Goal: Entertainment & Leisure: Consume media (video, audio)

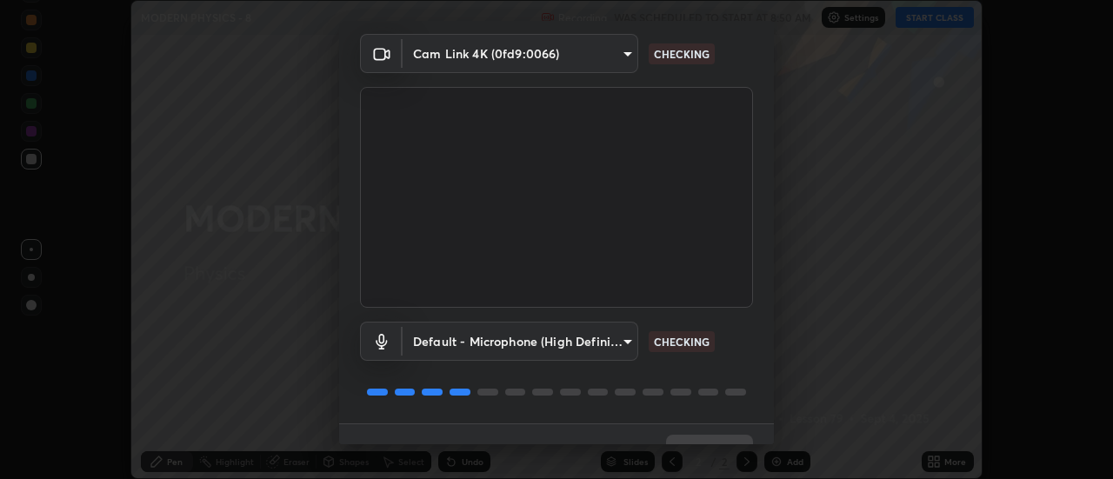
scroll to position [91, 0]
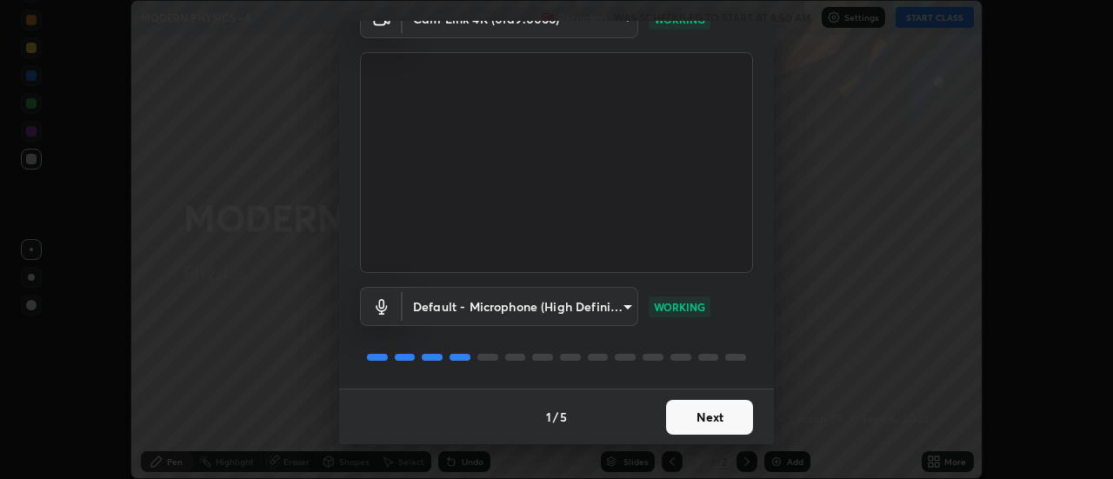
click at [691, 419] on button "Next" at bounding box center [709, 417] width 87 height 35
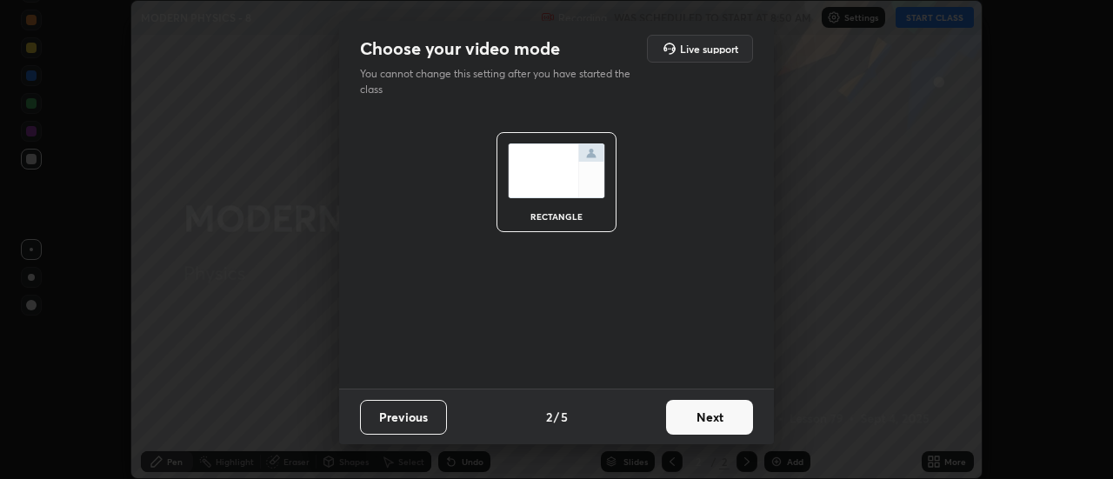
click at [725, 419] on button "Next" at bounding box center [709, 417] width 87 height 35
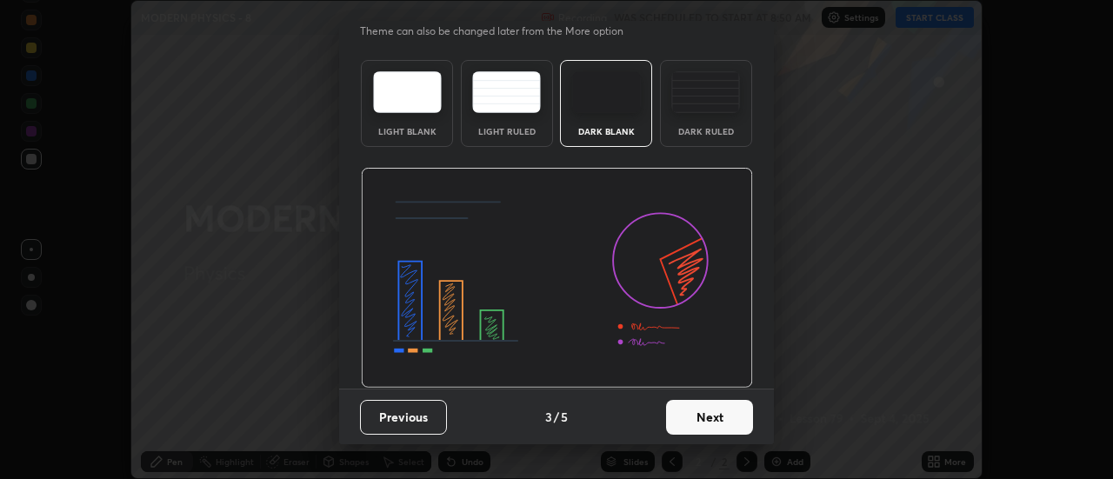
scroll to position [42, 0]
click at [724, 412] on button "Next" at bounding box center [709, 418] width 87 height 35
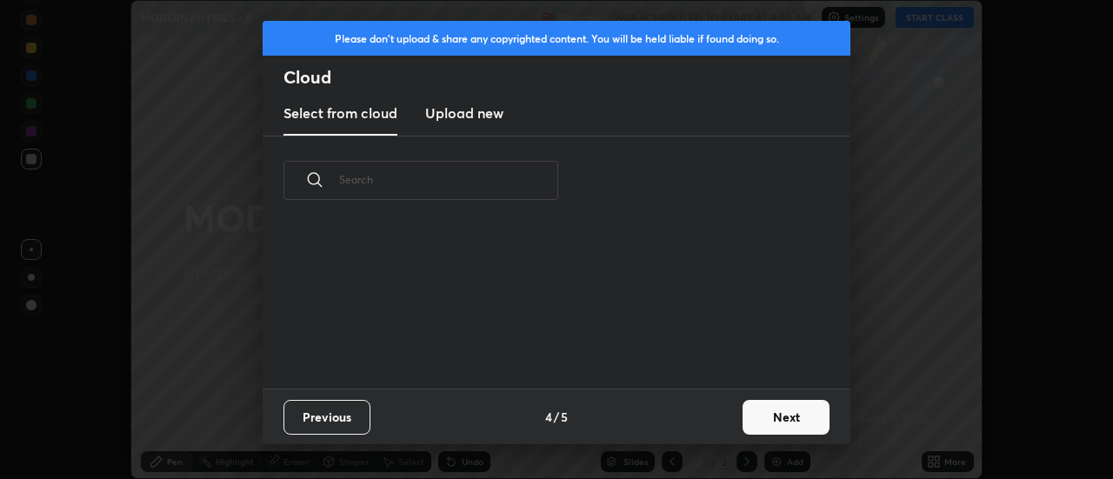
click at [762, 422] on button "Next" at bounding box center [786, 417] width 87 height 35
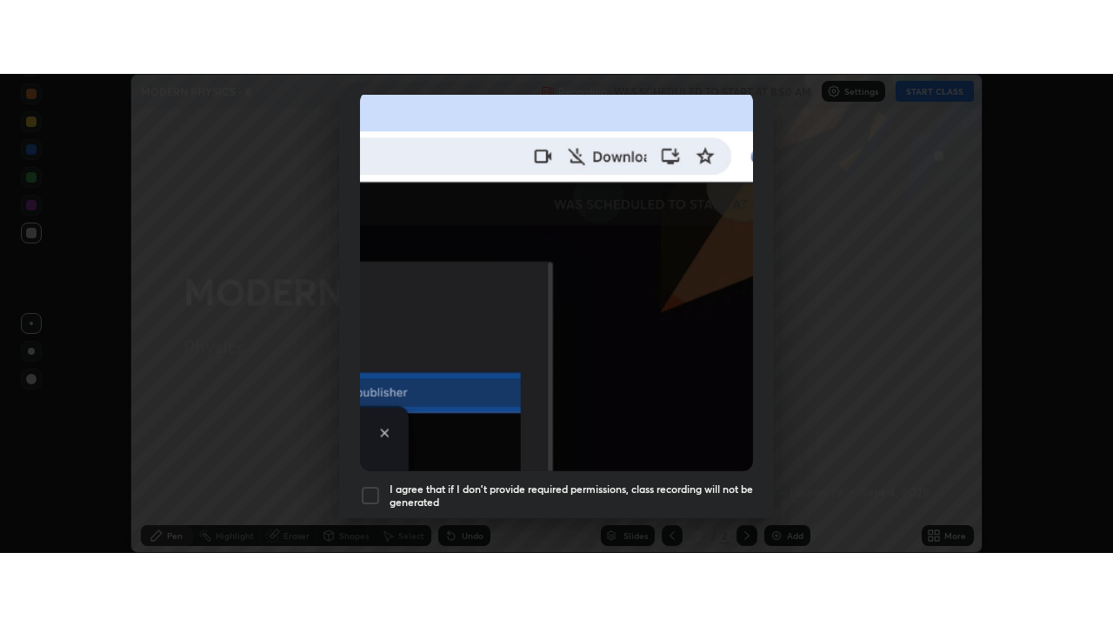
scroll to position [446, 0]
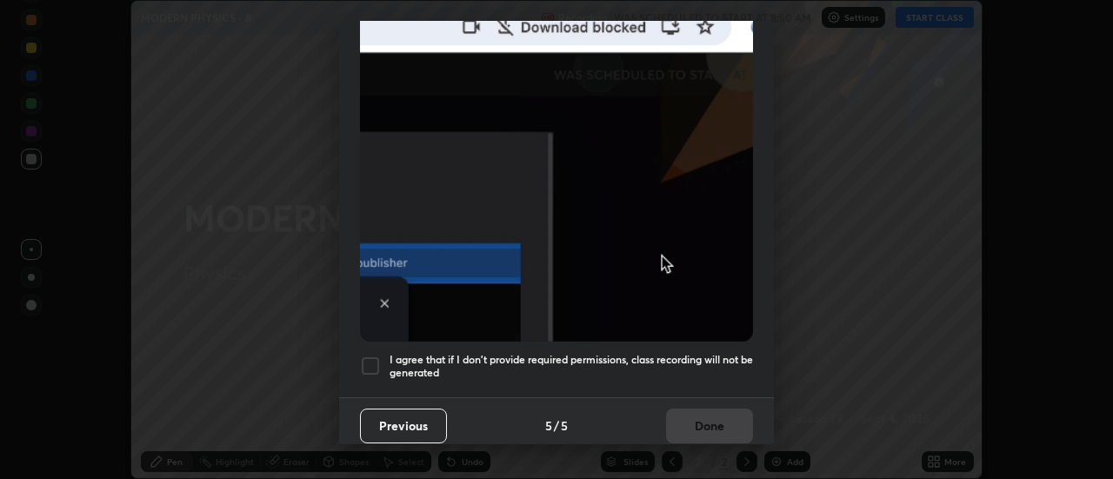
click at [370, 356] on div at bounding box center [370, 366] width 21 height 21
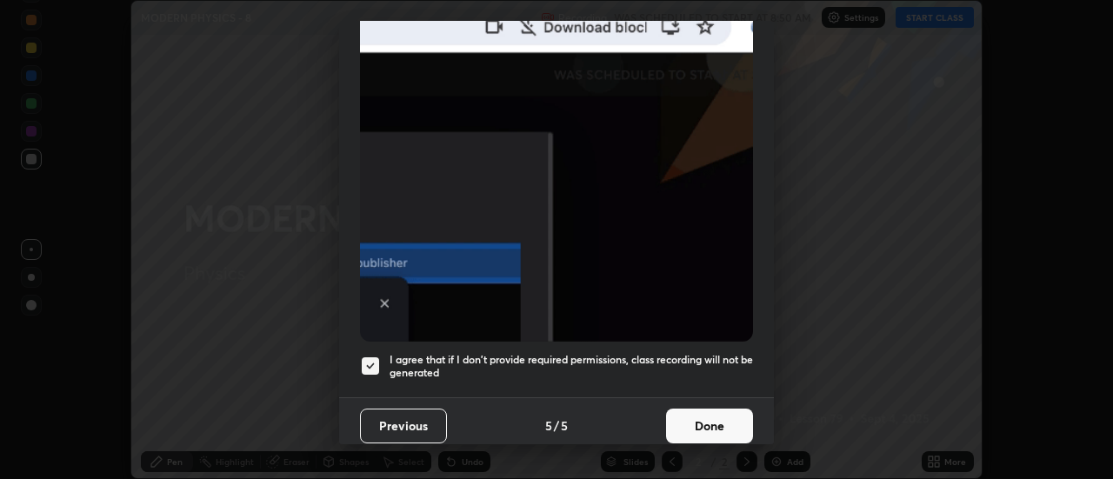
click at [673, 409] on button "Done" at bounding box center [709, 426] width 87 height 35
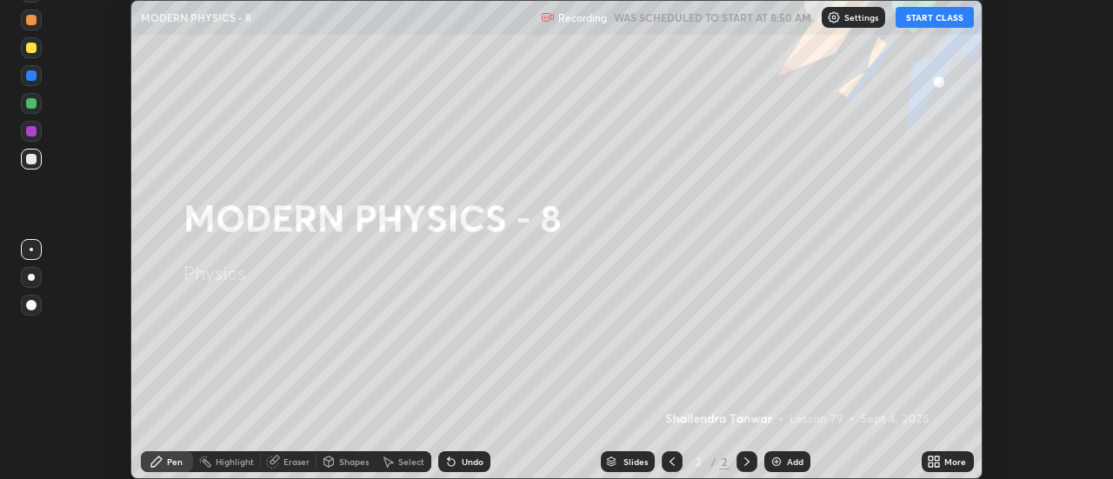
click at [928, 20] on button "START CLASS" at bounding box center [935, 17] width 78 height 21
click at [30, 277] on div at bounding box center [31, 277] width 7 height 7
click at [782, 456] on img at bounding box center [777, 462] width 14 height 14
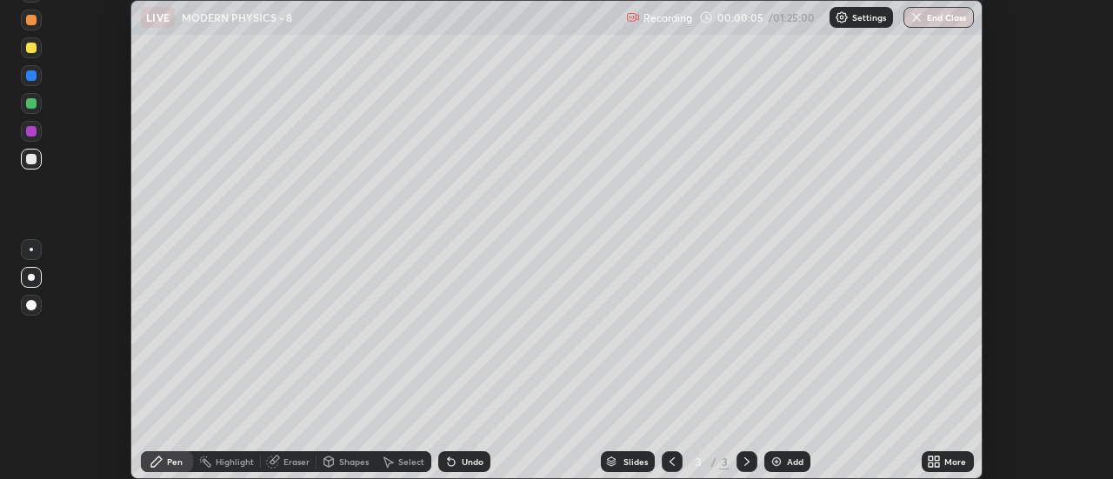
click at [937, 457] on icon at bounding box center [938, 459] width 4 height 4
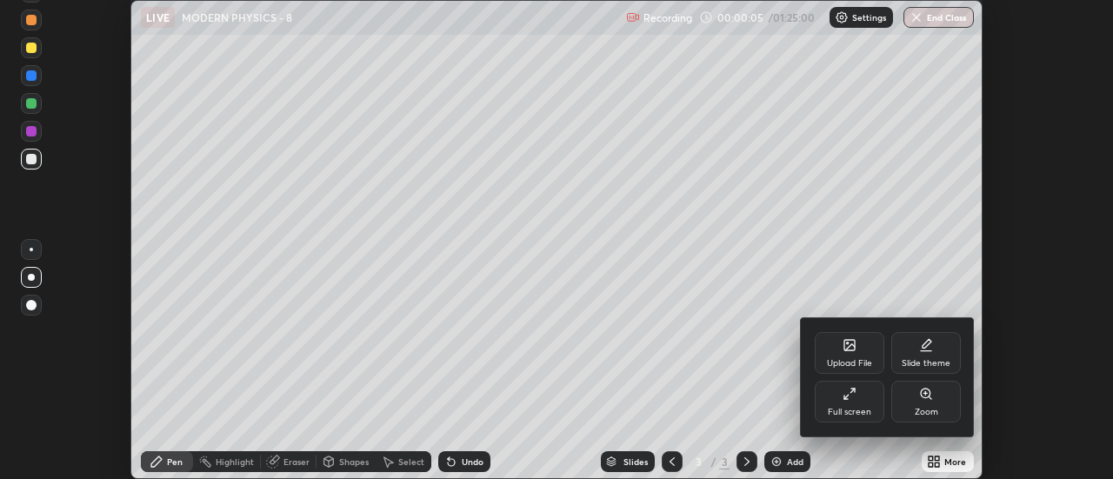
click at [841, 386] on div "Full screen" at bounding box center [850, 402] width 70 height 42
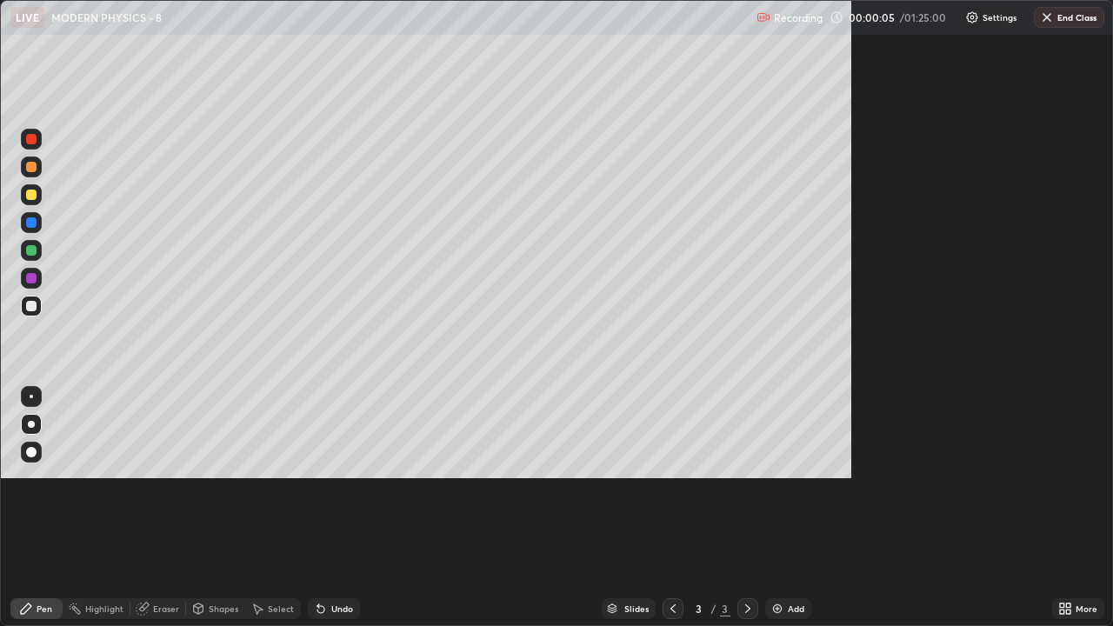
scroll to position [626, 1113]
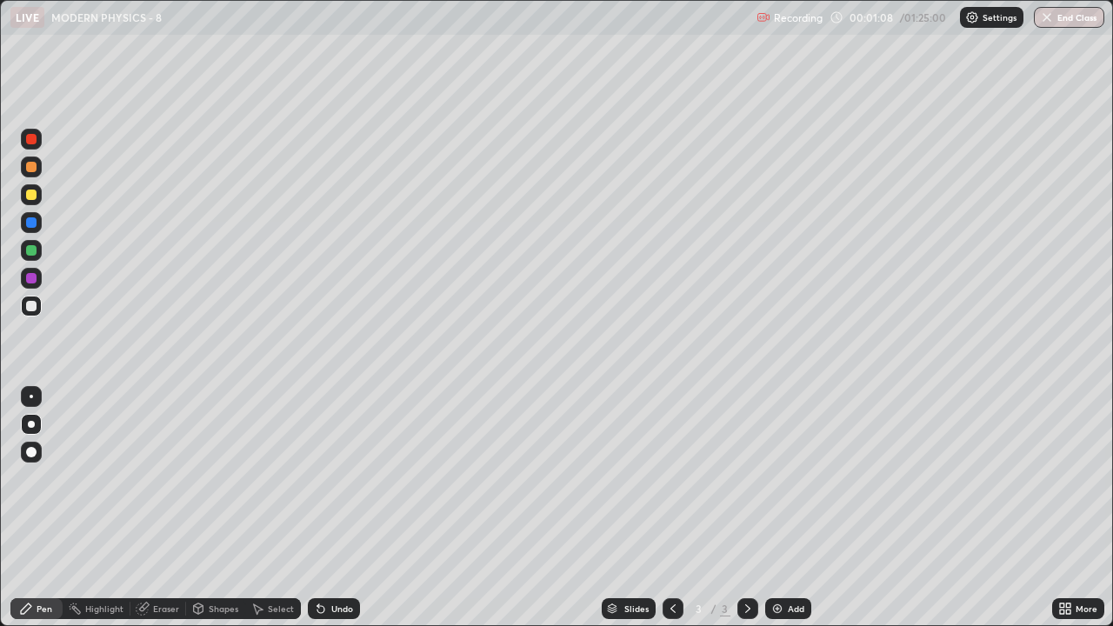
click at [31, 307] on div at bounding box center [31, 306] width 10 height 10
click at [32, 250] on div at bounding box center [31, 250] width 10 height 10
click at [769, 478] on div "Add" at bounding box center [788, 608] width 46 height 21
click at [674, 478] on icon at bounding box center [673, 609] width 14 height 14
click at [31, 307] on div at bounding box center [31, 306] width 10 height 10
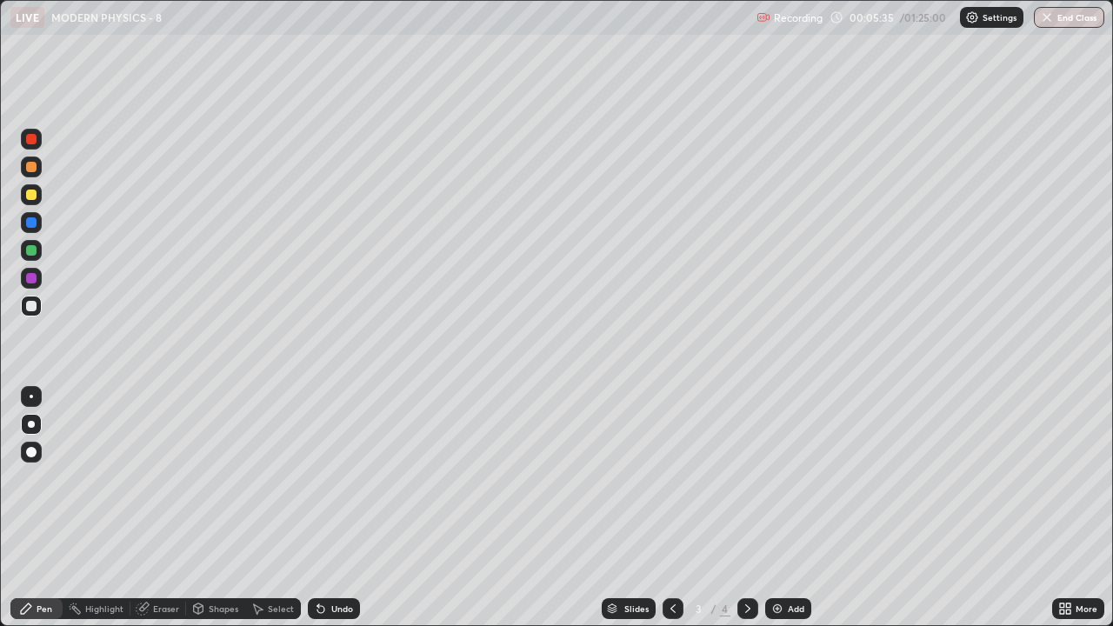
click at [746, 478] on icon at bounding box center [748, 609] width 14 height 14
click at [328, 478] on div "Undo" at bounding box center [334, 608] width 52 height 21
click at [34, 250] on div at bounding box center [31, 250] width 10 height 10
click at [788, 478] on div "Add" at bounding box center [796, 608] width 17 height 9
click at [99, 478] on div "Highlight" at bounding box center [104, 608] width 38 height 9
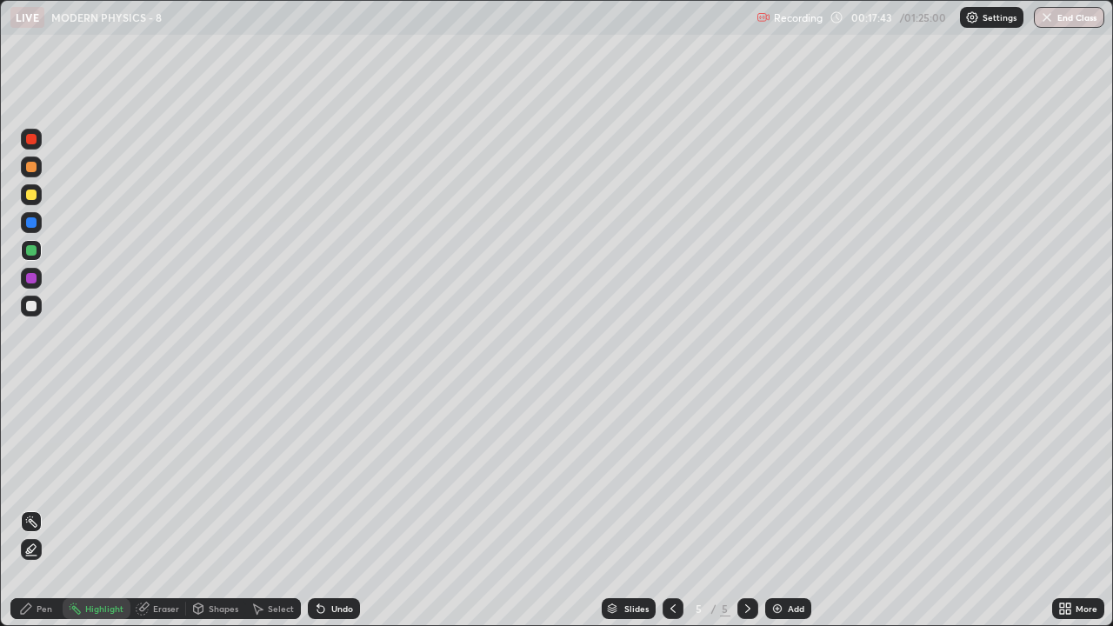
click at [103, 478] on div "Highlight" at bounding box center [104, 608] width 38 height 9
click at [38, 478] on div "Pen" at bounding box center [36, 608] width 52 height 21
click at [85, 478] on div "Highlight" at bounding box center [104, 608] width 38 height 9
click at [37, 478] on div "Pen" at bounding box center [45, 608] width 16 height 9
click at [29, 312] on div at bounding box center [31, 306] width 21 height 21
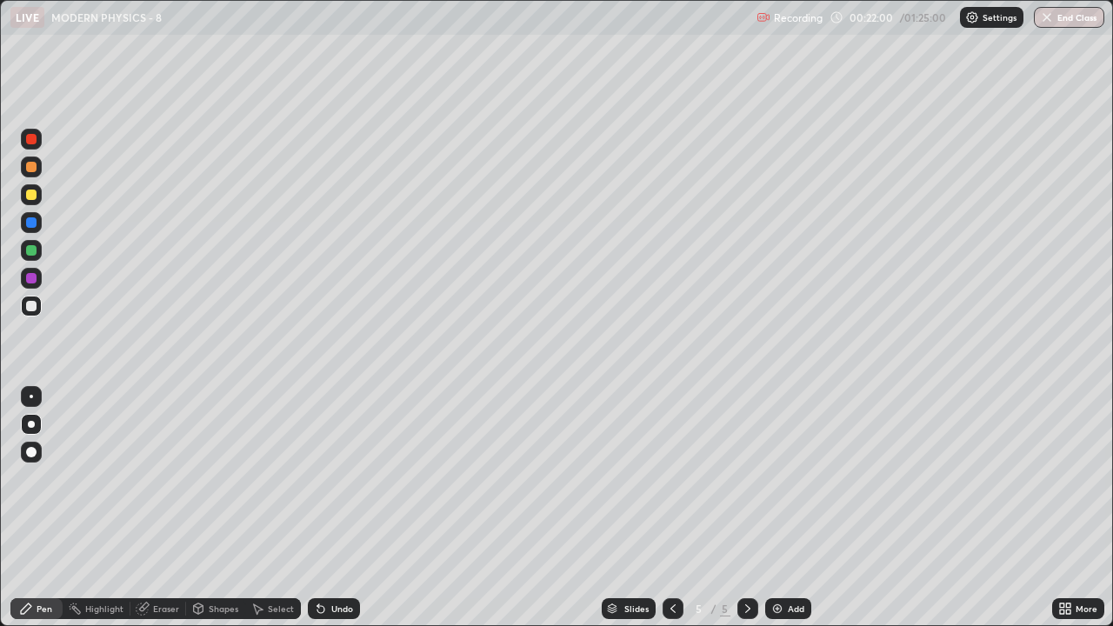
click at [277, 478] on div "Select" at bounding box center [281, 608] width 26 height 9
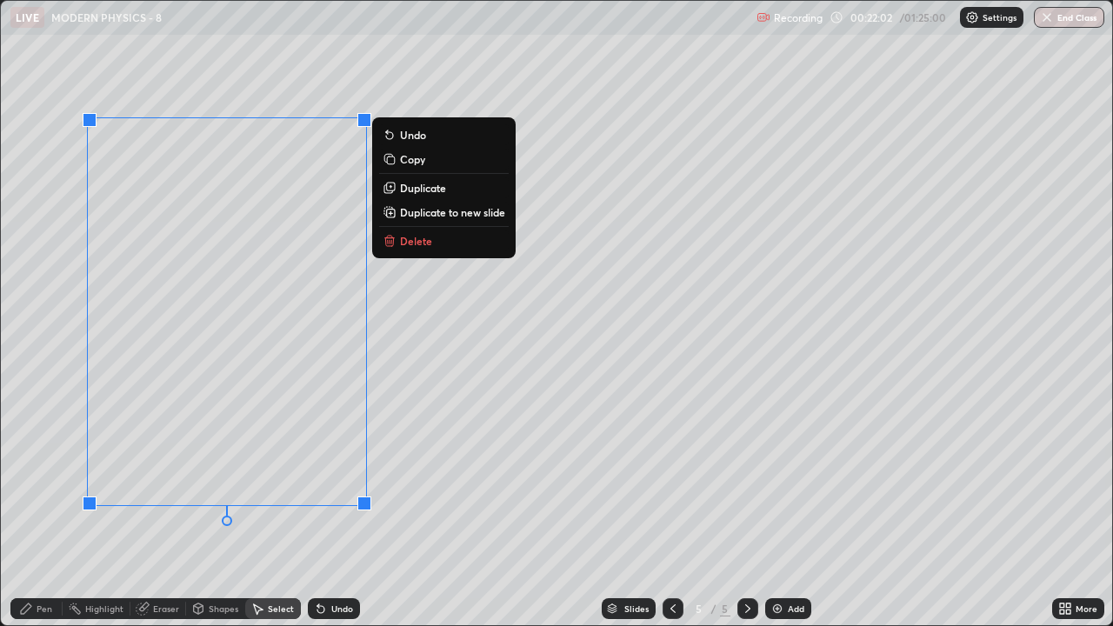
click at [423, 213] on p "Duplicate to new slide" at bounding box center [452, 212] width 105 height 14
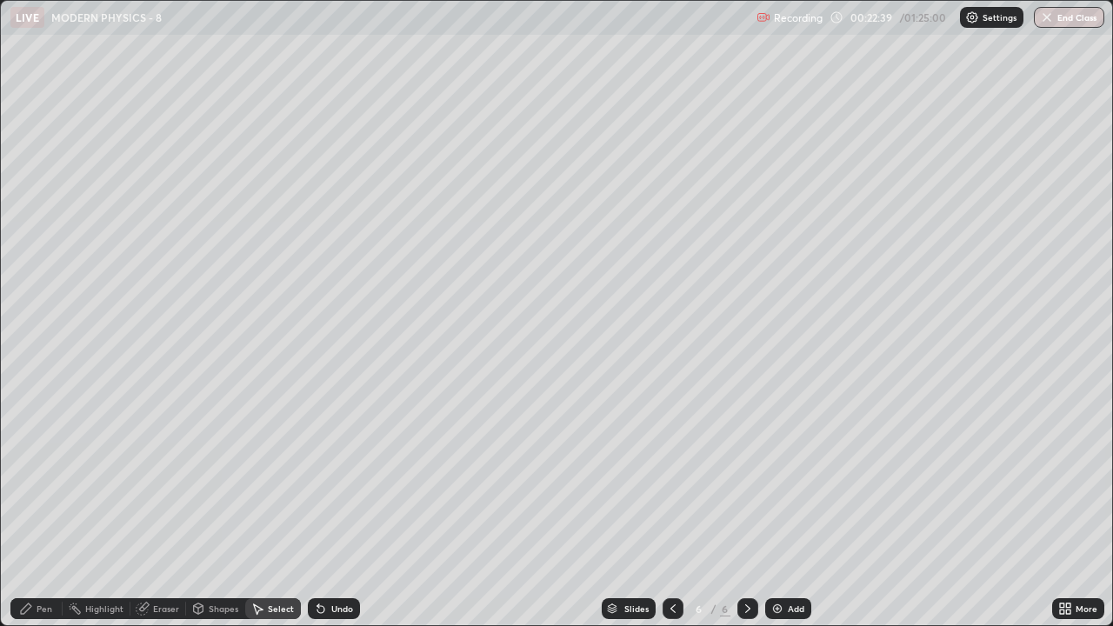
click at [44, 478] on div "Pen" at bounding box center [45, 608] width 16 height 9
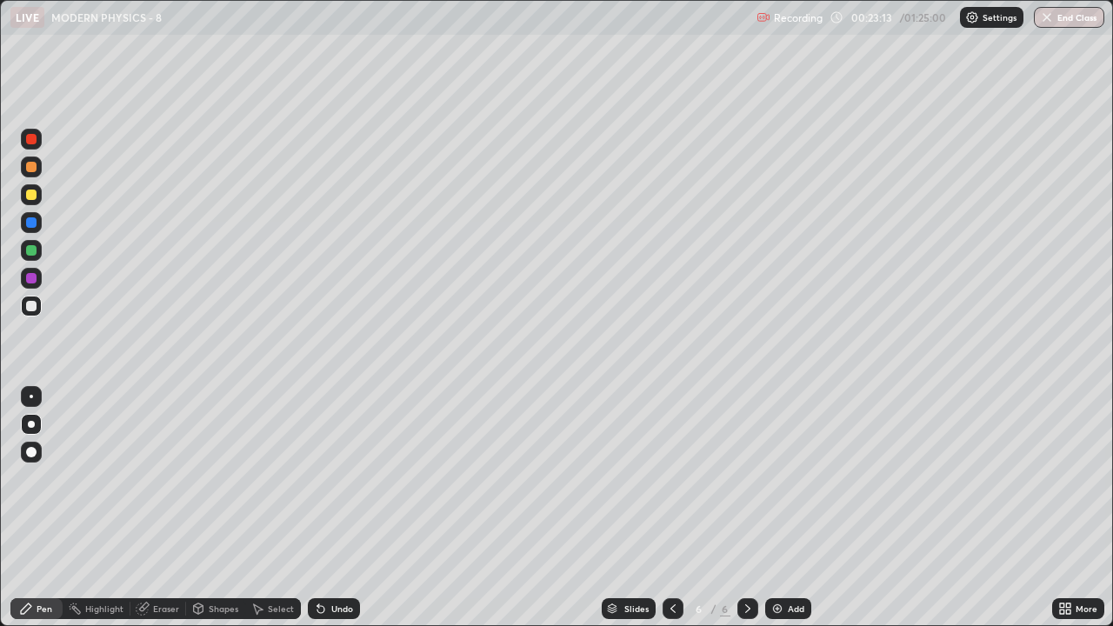
click at [336, 478] on div "Undo" at bounding box center [334, 608] width 52 height 21
click at [331, 478] on div "Undo" at bounding box center [342, 608] width 22 height 9
click at [329, 478] on div "Undo" at bounding box center [334, 608] width 52 height 21
click at [777, 478] on img at bounding box center [778, 609] width 14 height 14
click at [217, 478] on div "Shapes" at bounding box center [224, 608] width 30 height 9
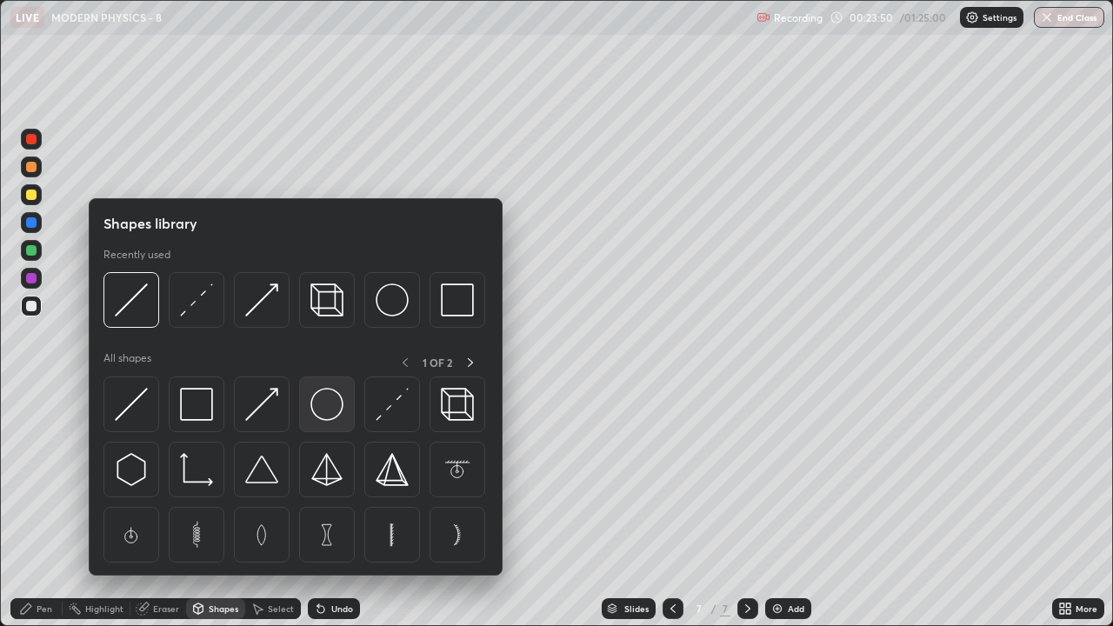
click at [325, 411] on img at bounding box center [326, 404] width 33 height 33
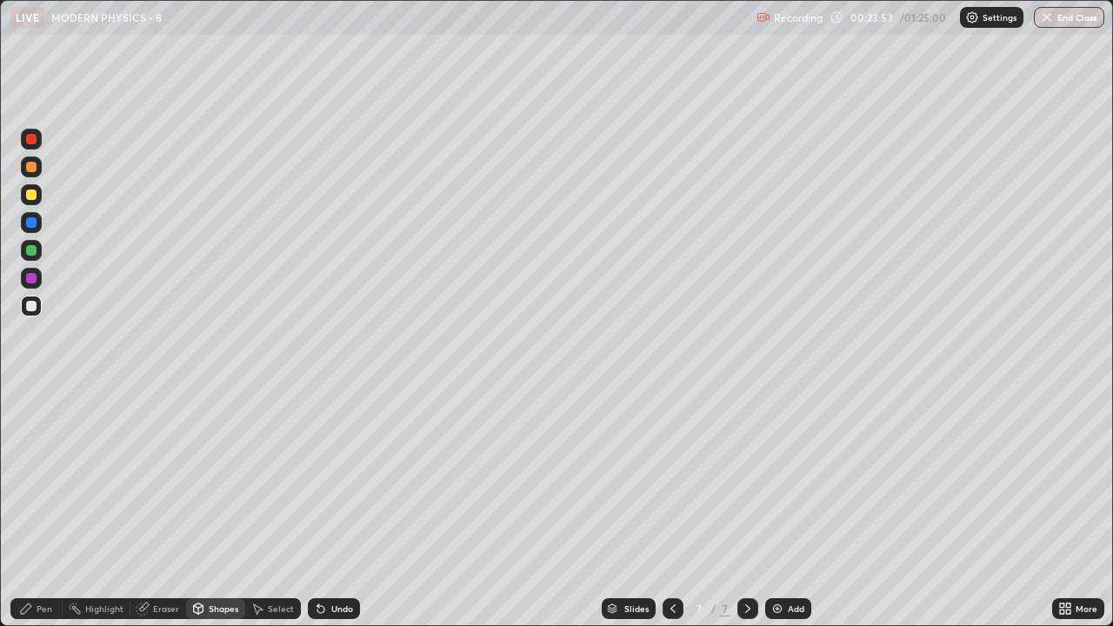
click at [46, 478] on div "Pen" at bounding box center [45, 608] width 16 height 9
click at [283, 478] on div "Select" at bounding box center [281, 608] width 26 height 9
click at [229, 478] on div "Shapes" at bounding box center [224, 608] width 30 height 9
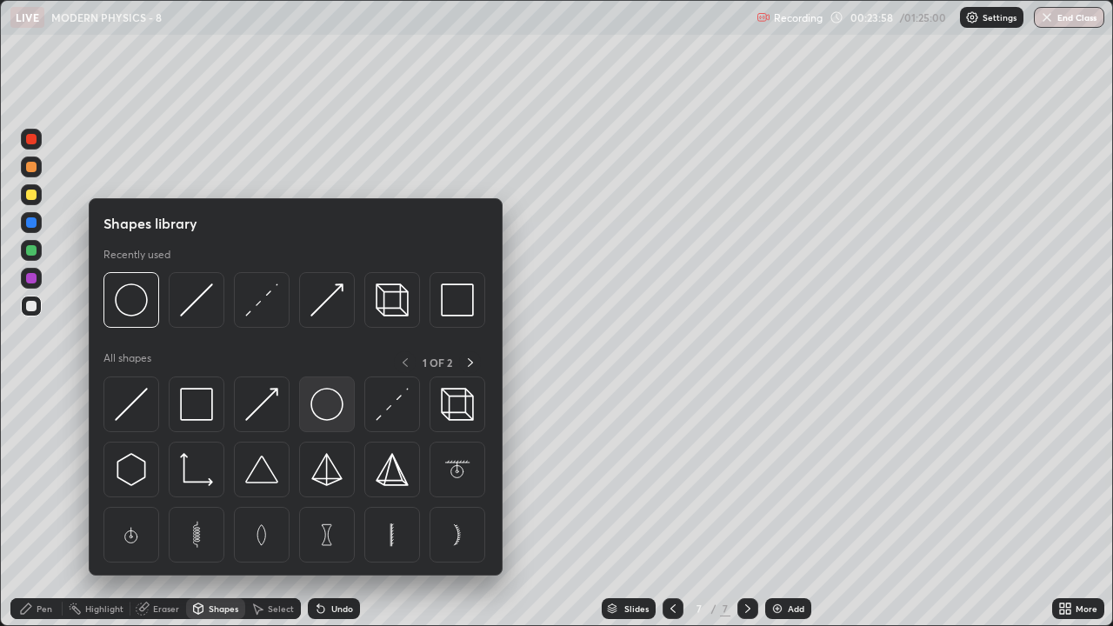
click at [330, 408] on img at bounding box center [326, 404] width 33 height 33
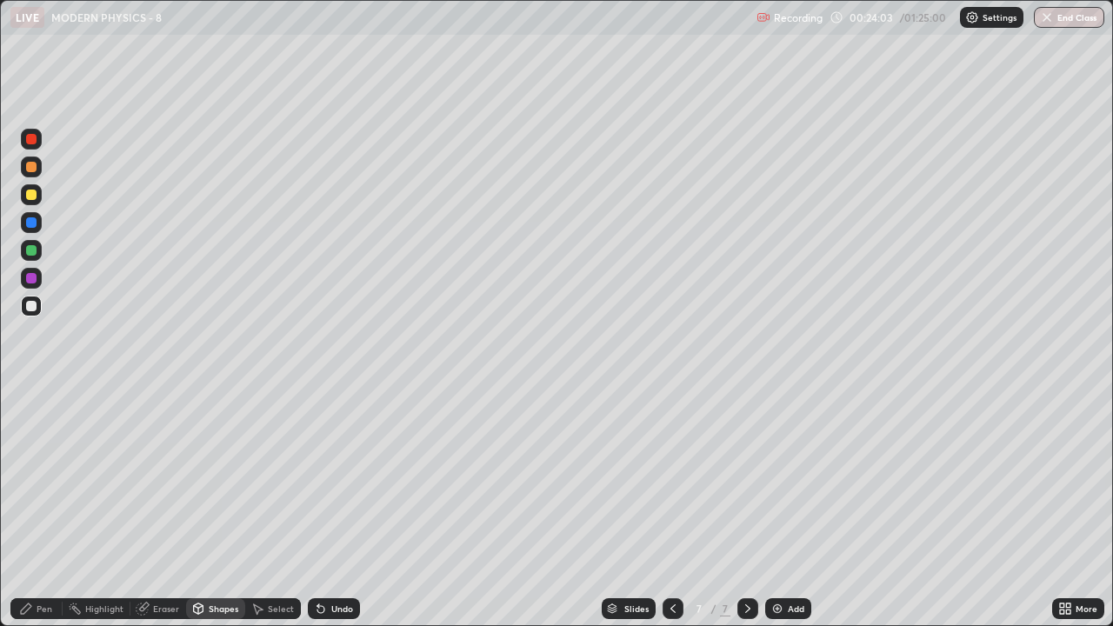
click at [47, 478] on div "Pen" at bounding box center [45, 608] width 16 height 9
click at [120, 478] on div "Highlight" at bounding box center [104, 608] width 38 height 9
click at [37, 478] on div "Pen" at bounding box center [36, 608] width 52 height 21
click at [33, 197] on div at bounding box center [31, 195] width 10 height 10
click at [331, 478] on div "Undo" at bounding box center [342, 608] width 22 height 9
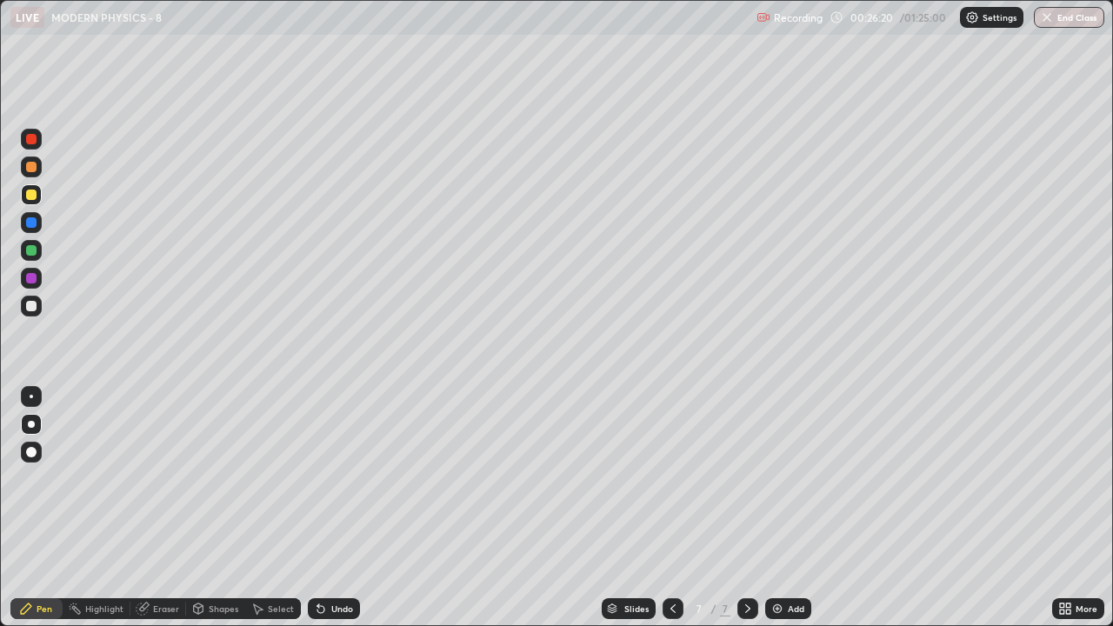
click at [673, 478] on icon at bounding box center [673, 609] width 14 height 14
click at [746, 478] on icon at bounding box center [748, 609] width 14 height 14
click at [29, 304] on div at bounding box center [31, 306] width 10 height 10
click at [778, 478] on img at bounding box center [778, 609] width 14 height 14
click at [795, 478] on div "Add" at bounding box center [796, 608] width 17 height 9
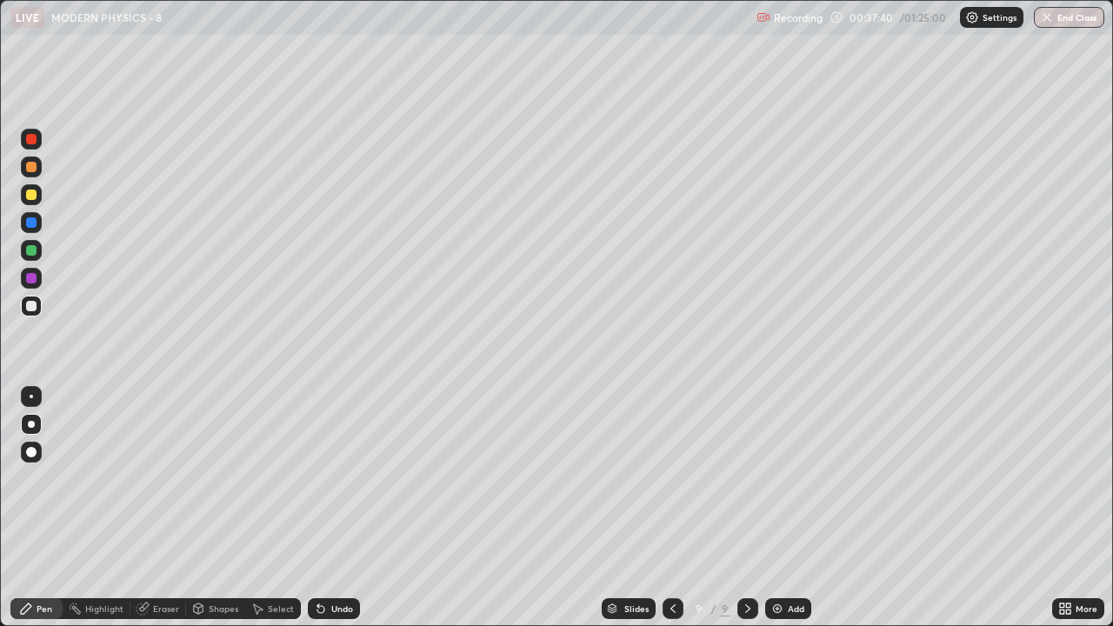
click at [29, 253] on div at bounding box center [31, 250] width 10 height 10
click at [116, 478] on div "Highlight" at bounding box center [104, 608] width 38 height 9
click at [44, 478] on div "Pen" at bounding box center [45, 608] width 16 height 9
click at [331, 478] on div "Undo" at bounding box center [342, 608] width 22 height 9
click at [32, 199] on div at bounding box center [31, 195] width 10 height 10
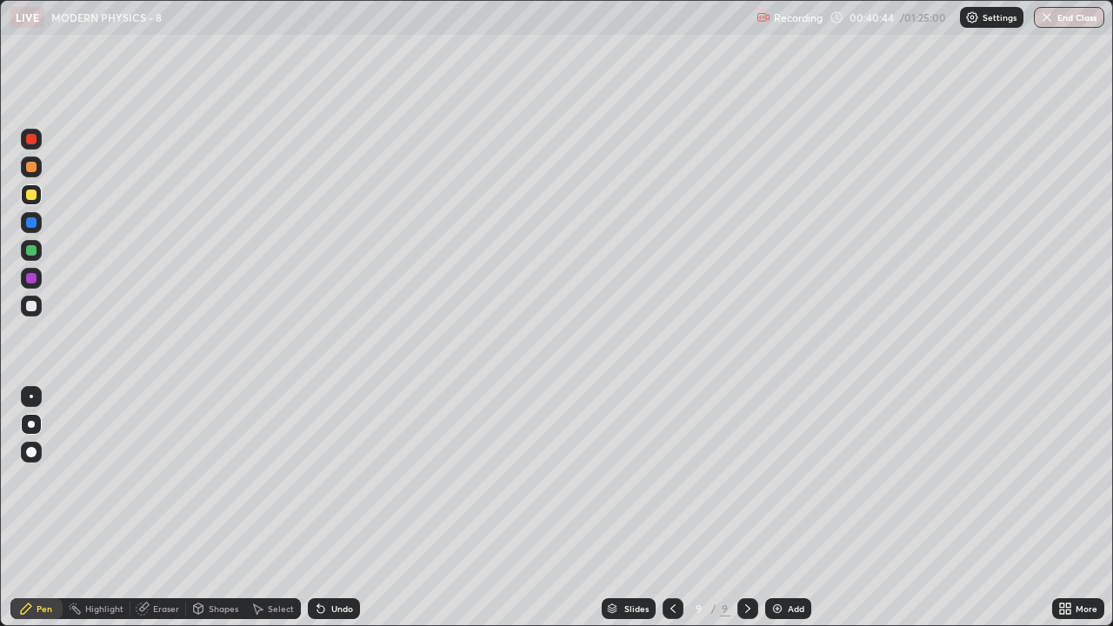
click at [156, 478] on div "Eraser" at bounding box center [166, 608] width 26 height 9
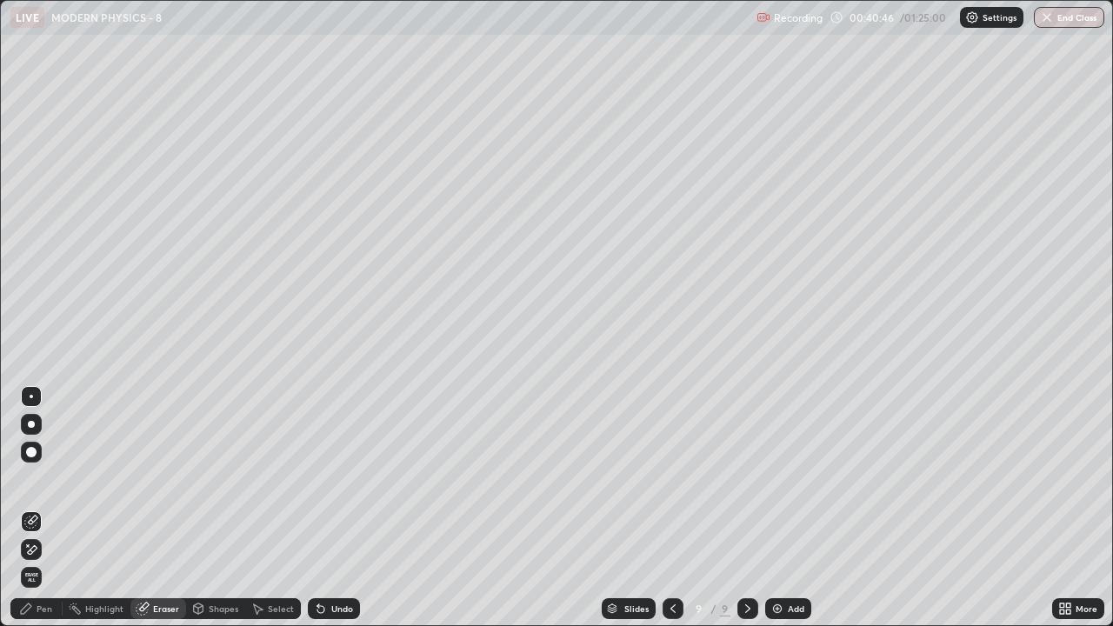
click at [48, 478] on div "Pen" at bounding box center [45, 608] width 16 height 9
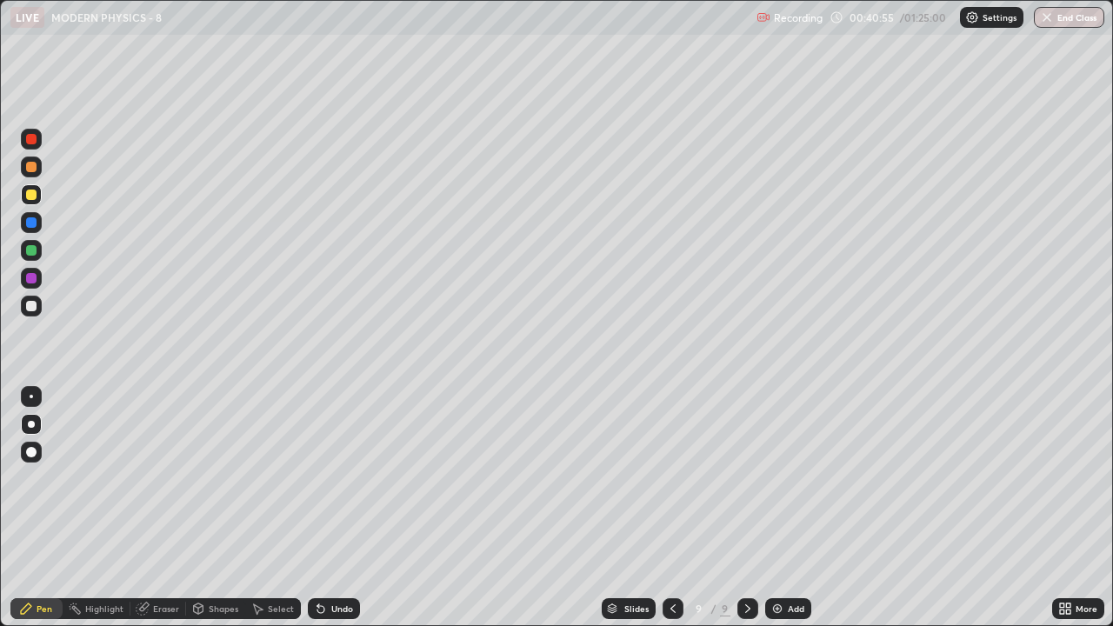
click at [157, 478] on div "Eraser" at bounding box center [166, 608] width 26 height 9
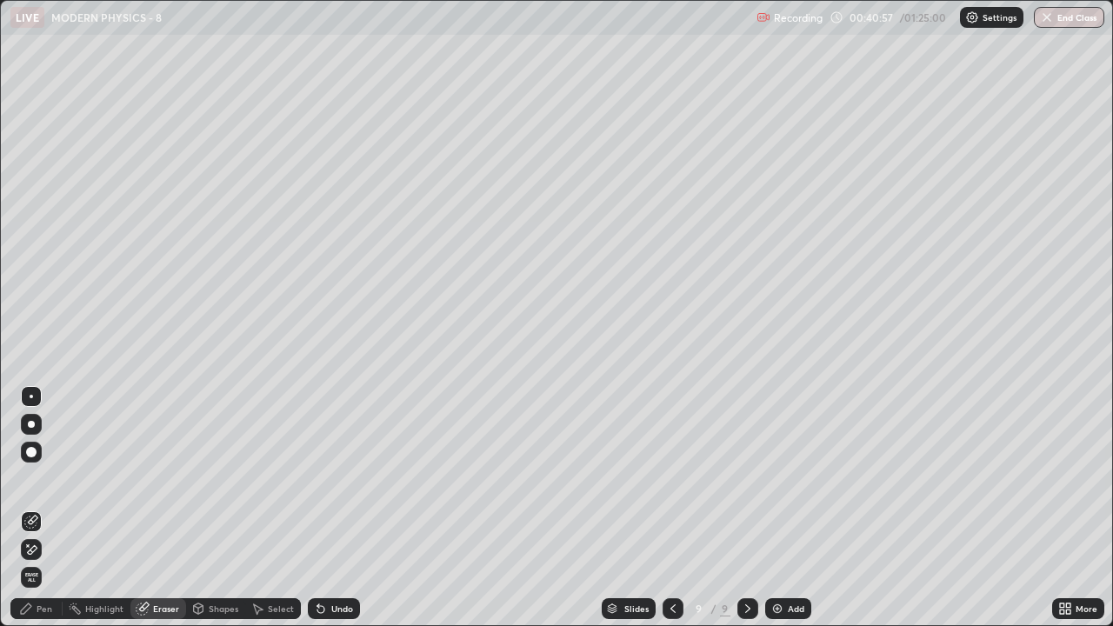
click at [57, 478] on div "Pen" at bounding box center [36, 608] width 52 height 21
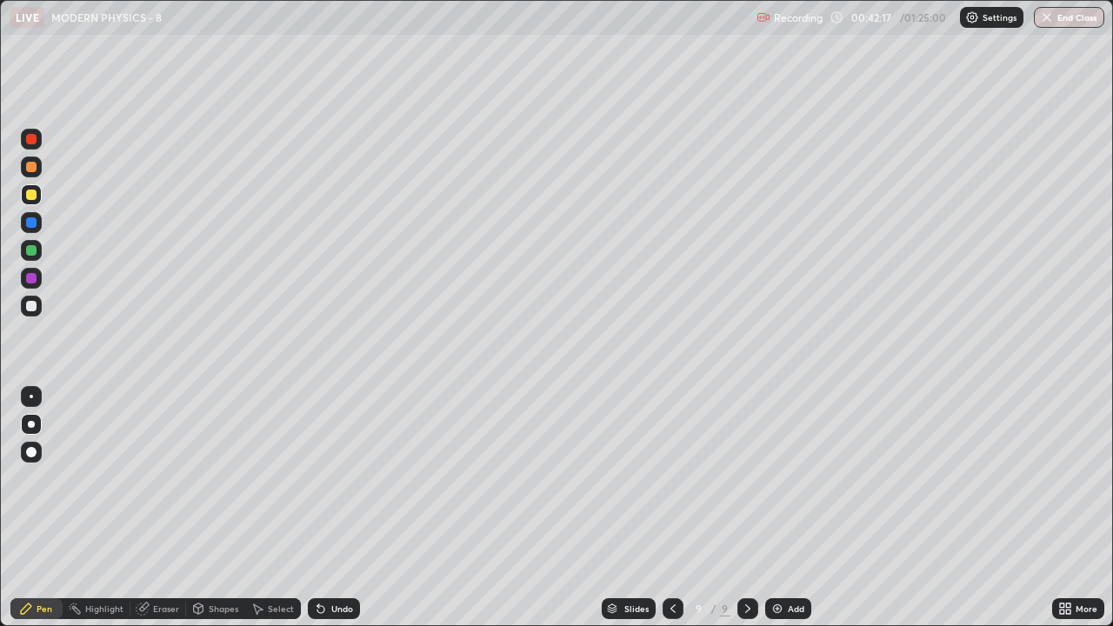
click at [331, 478] on div "Undo" at bounding box center [342, 608] width 22 height 9
click at [338, 478] on div "Undo" at bounding box center [342, 608] width 22 height 9
click at [789, 478] on div "Add" at bounding box center [788, 608] width 46 height 21
click at [31, 251] on div at bounding box center [31, 250] width 10 height 10
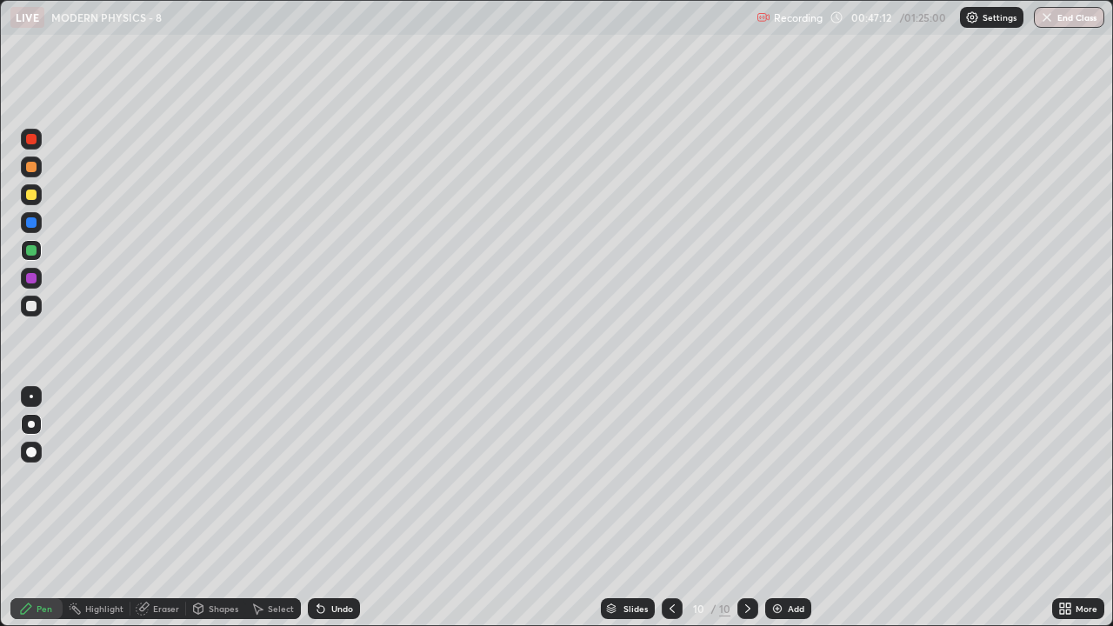
click at [111, 478] on div "Highlight" at bounding box center [104, 608] width 38 height 9
click at [33, 478] on div "Pen" at bounding box center [36, 608] width 52 height 21
click at [30, 196] on div at bounding box center [31, 195] width 10 height 10
click at [778, 478] on img at bounding box center [778, 609] width 14 height 14
click at [32, 250] on div at bounding box center [31, 250] width 10 height 10
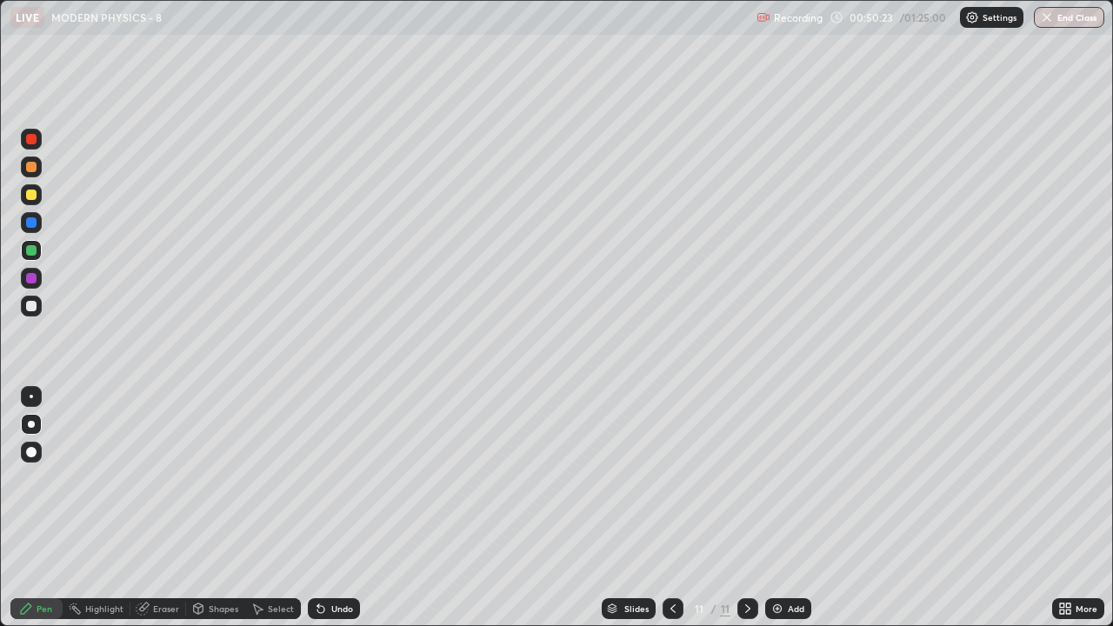
click at [90, 478] on div "Highlight" at bounding box center [104, 608] width 38 height 9
click at [33, 478] on div "Pen" at bounding box center [36, 608] width 52 height 21
click at [31, 199] on div at bounding box center [31, 195] width 10 height 10
click at [33, 173] on div at bounding box center [31, 167] width 21 height 21
click at [30, 280] on div at bounding box center [31, 278] width 10 height 10
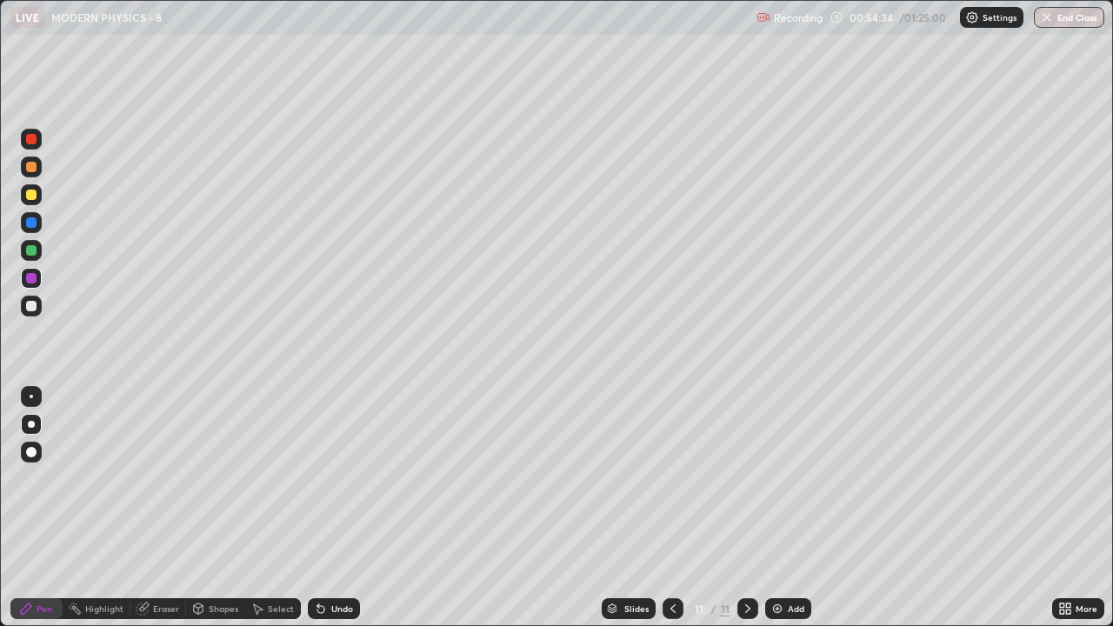
click at [783, 478] on img at bounding box center [778, 609] width 14 height 14
click at [31, 307] on div at bounding box center [31, 306] width 10 height 10
click at [671, 478] on icon at bounding box center [673, 609] width 14 height 14
click at [670, 478] on icon at bounding box center [672, 608] width 5 height 9
click at [747, 478] on icon at bounding box center [748, 609] width 14 height 14
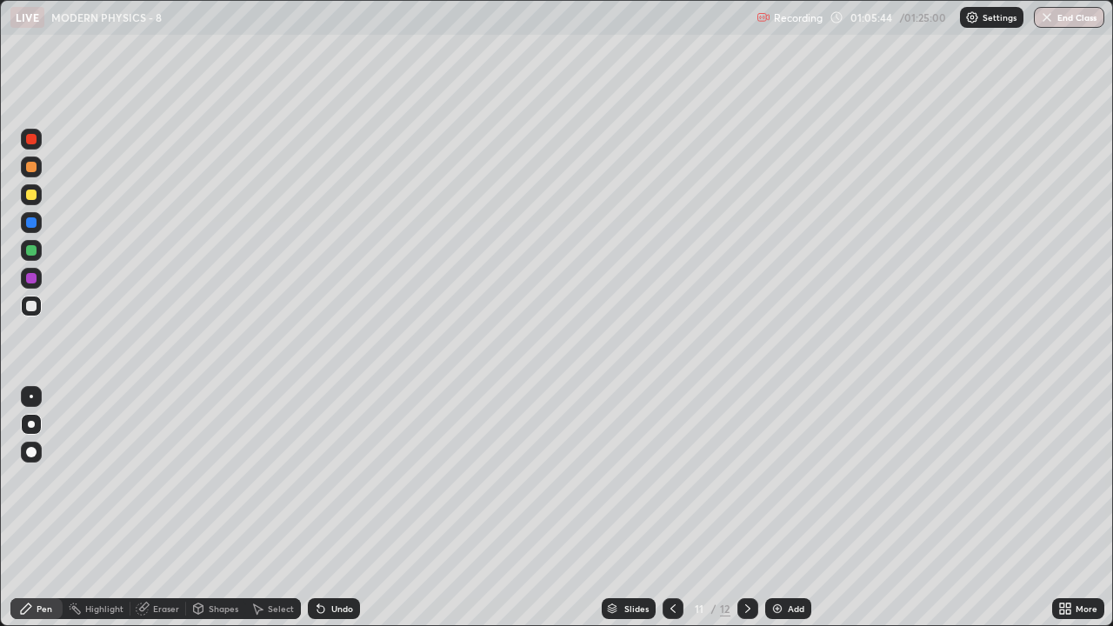
click at [746, 478] on icon at bounding box center [748, 609] width 14 height 14
click at [788, 478] on div "Add" at bounding box center [796, 608] width 17 height 9
click at [43, 478] on div "Pen" at bounding box center [45, 608] width 16 height 9
click at [31, 203] on div at bounding box center [31, 194] width 21 height 21
click at [30, 308] on div at bounding box center [31, 306] width 10 height 10
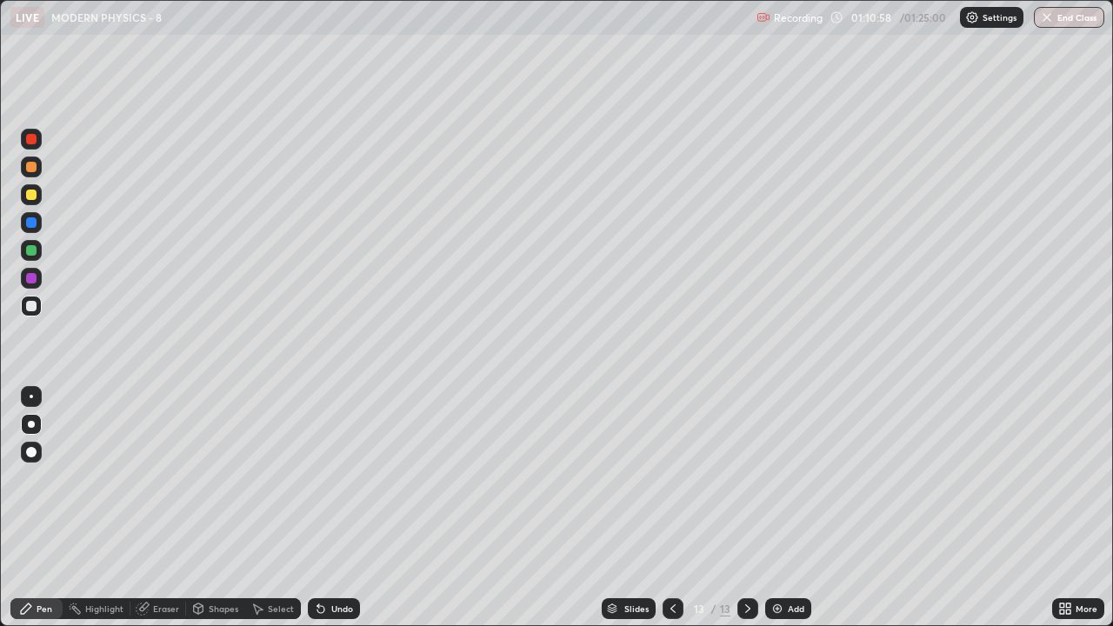
click at [322, 478] on icon at bounding box center [321, 609] width 14 height 14
click at [317, 478] on icon at bounding box center [320, 609] width 7 height 7
click at [320, 478] on icon at bounding box center [320, 609] width 7 height 7
click at [794, 478] on div "Add" at bounding box center [796, 608] width 17 height 9
click at [271, 478] on div "Select" at bounding box center [281, 608] width 26 height 9
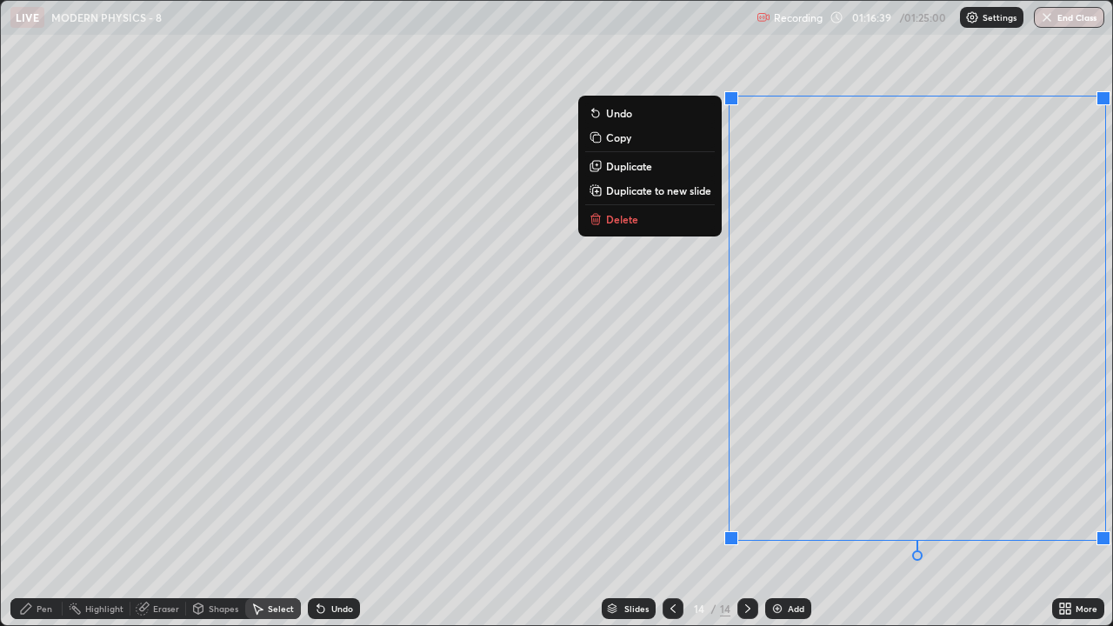
click at [624, 220] on p "Delete" at bounding box center [622, 219] width 32 height 14
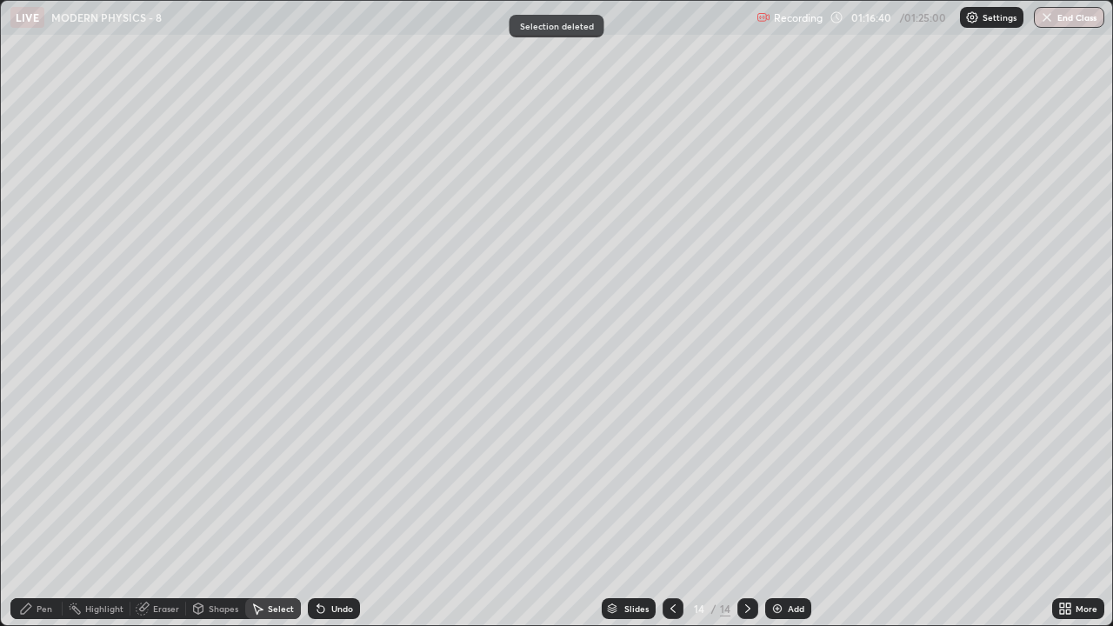
click at [663, 478] on div at bounding box center [673, 608] width 21 height 21
click at [744, 478] on icon at bounding box center [748, 609] width 14 height 14
click at [44, 478] on div "Pen" at bounding box center [45, 608] width 16 height 9
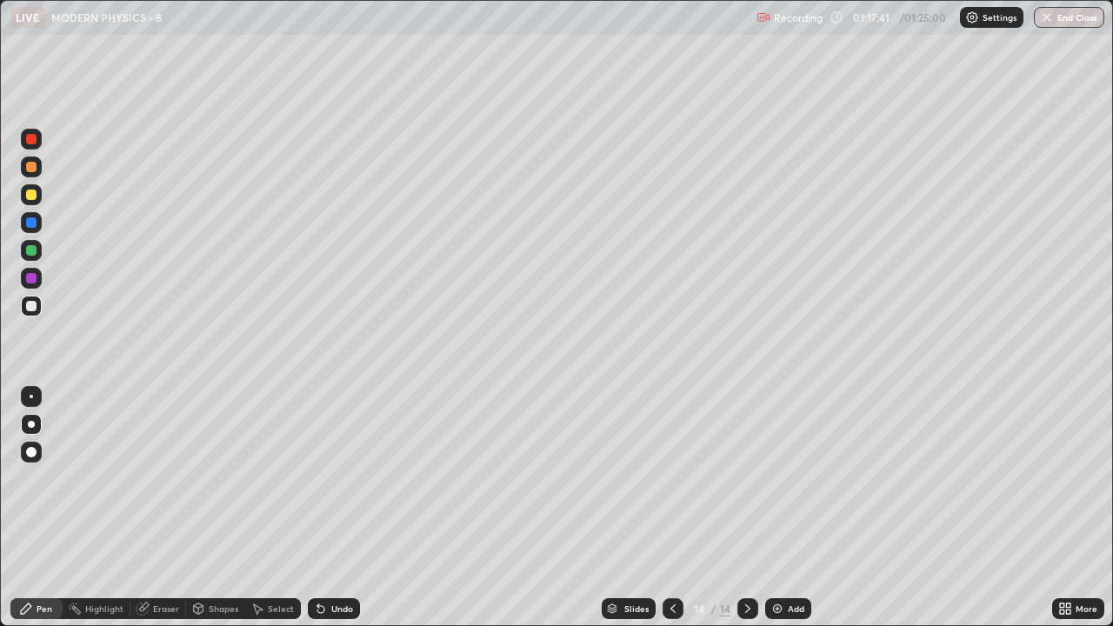
click at [671, 478] on icon at bounding box center [673, 609] width 14 height 14
click at [746, 478] on icon at bounding box center [748, 609] width 14 height 14
click at [340, 478] on div "Undo" at bounding box center [342, 608] width 22 height 9
click at [331, 478] on div "Undo" at bounding box center [342, 608] width 22 height 9
click at [339, 478] on div "Undo" at bounding box center [342, 608] width 22 height 9
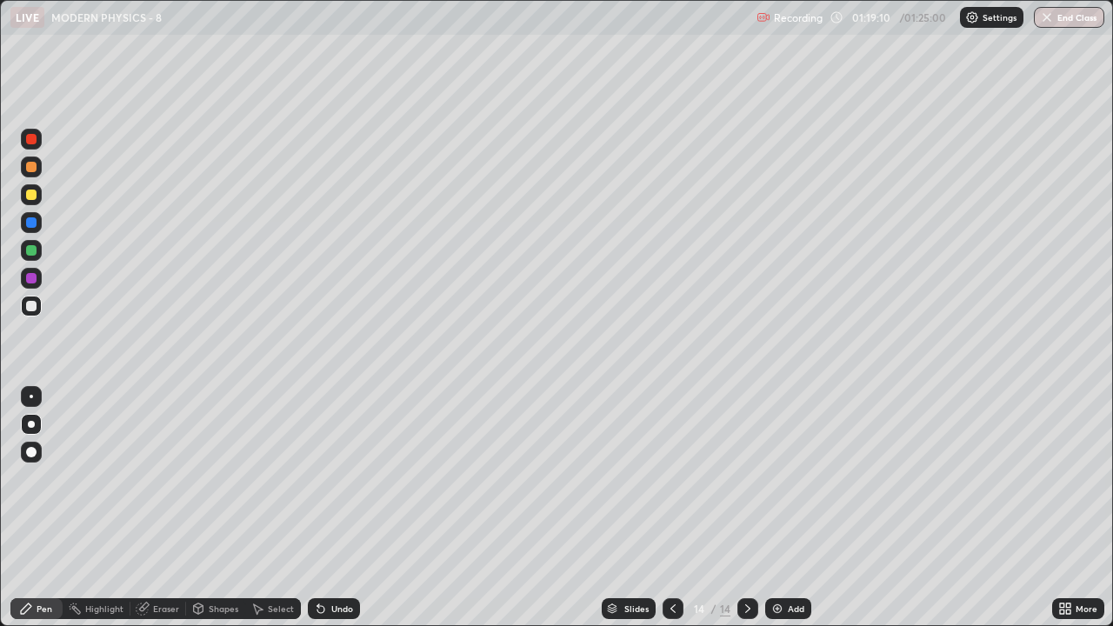
click at [673, 478] on icon at bounding box center [673, 609] width 14 height 14
click at [746, 478] on icon at bounding box center [748, 609] width 14 height 14
click at [1068, 20] on button "End Class" at bounding box center [1070, 17] width 69 height 21
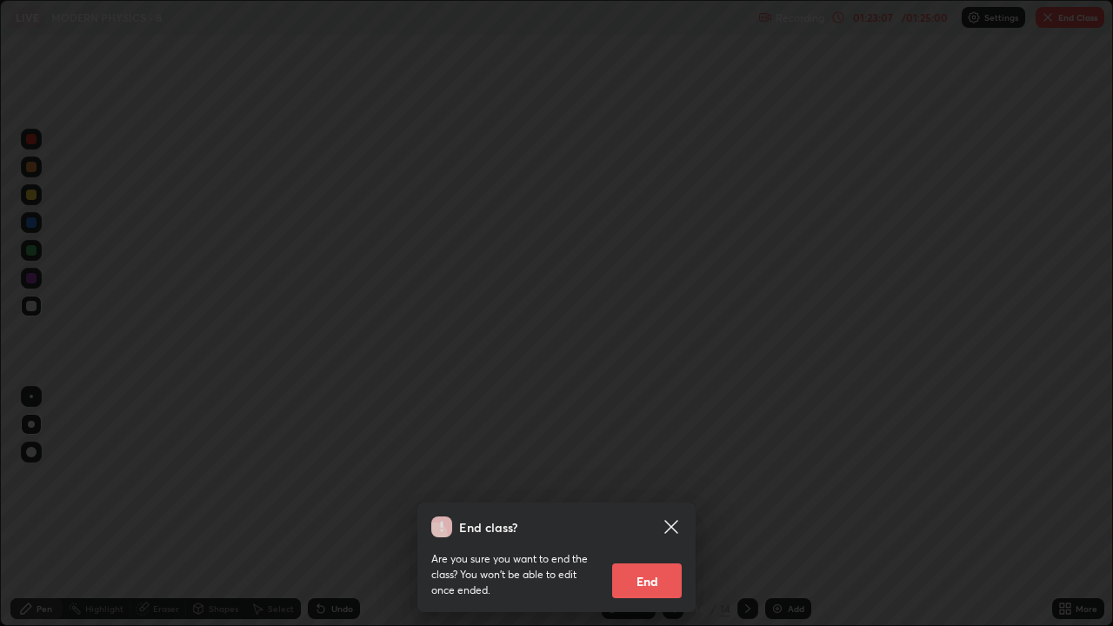
click at [664, 478] on button "End" at bounding box center [647, 581] width 70 height 35
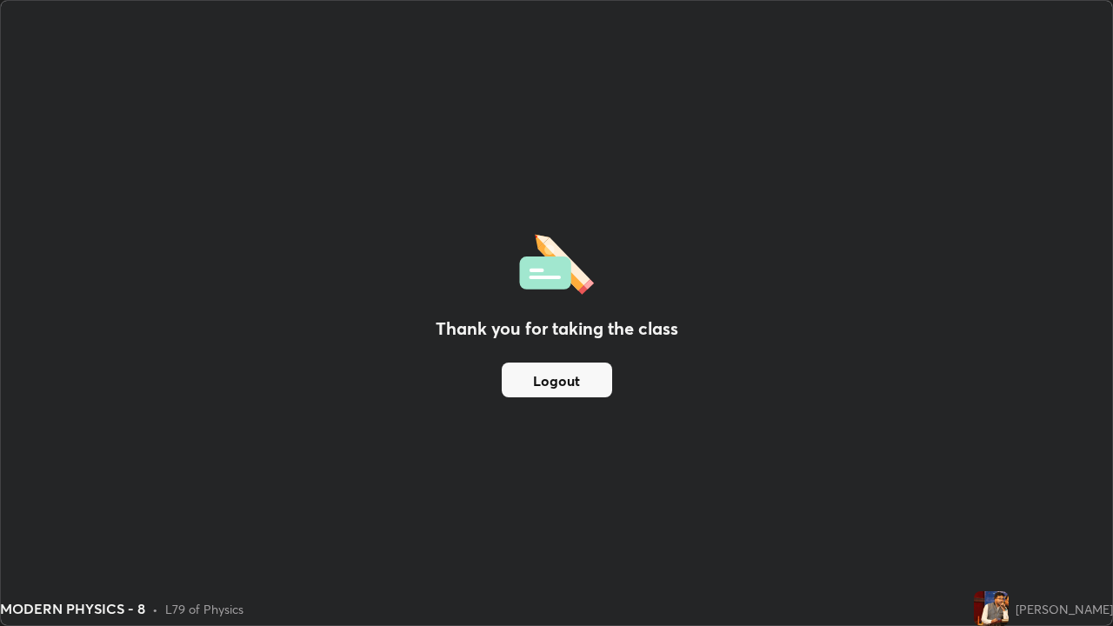
click at [584, 380] on button "Logout" at bounding box center [557, 380] width 110 height 35
